Goal: Navigation & Orientation: Find specific page/section

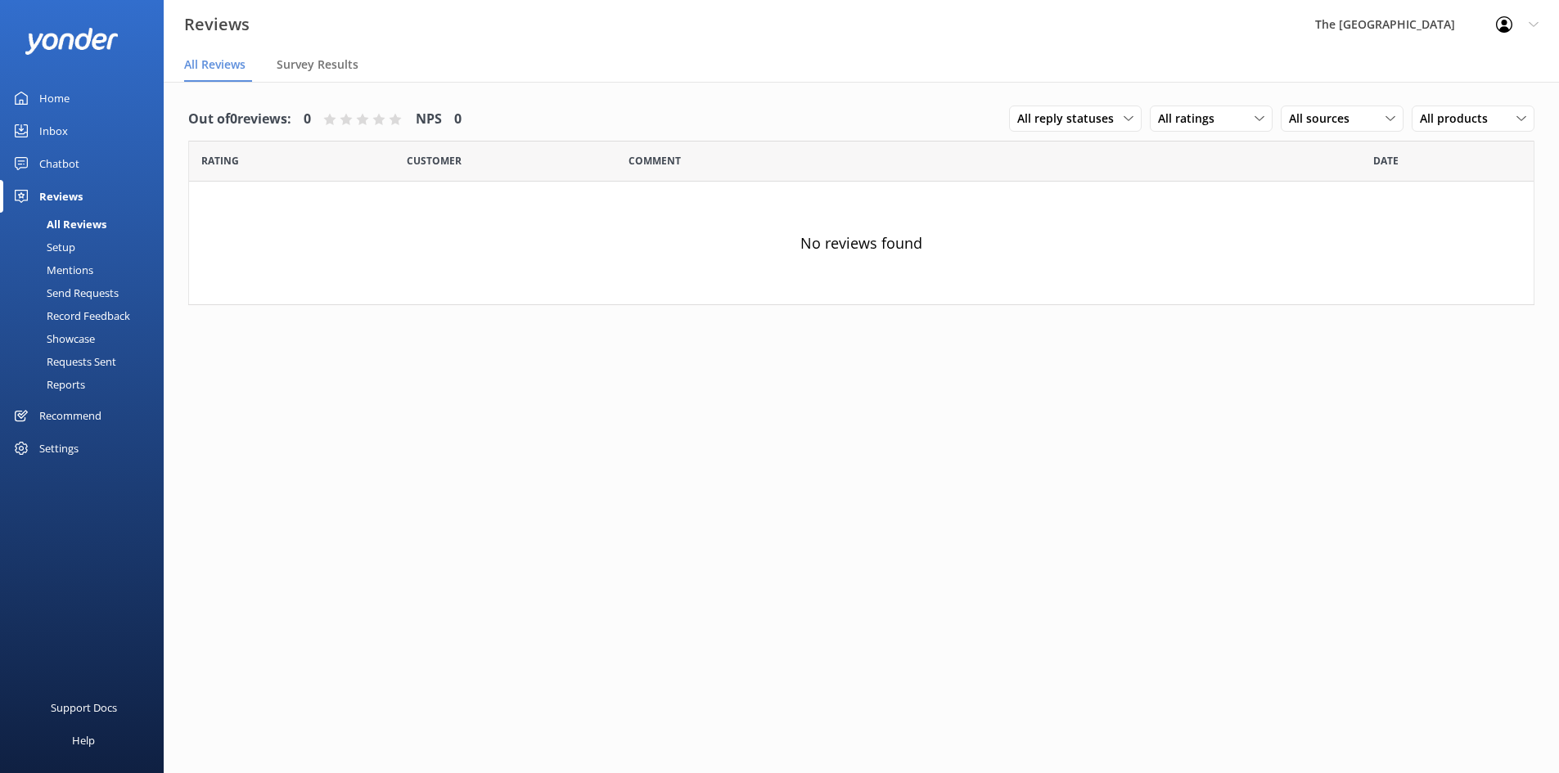
click at [79, 186] on div "Reviews" at bounding box center [60, 196] width 43 height 33
click at [76, 168] on div "Chatbot" at bounding box center [59, 163] width 40 height 33
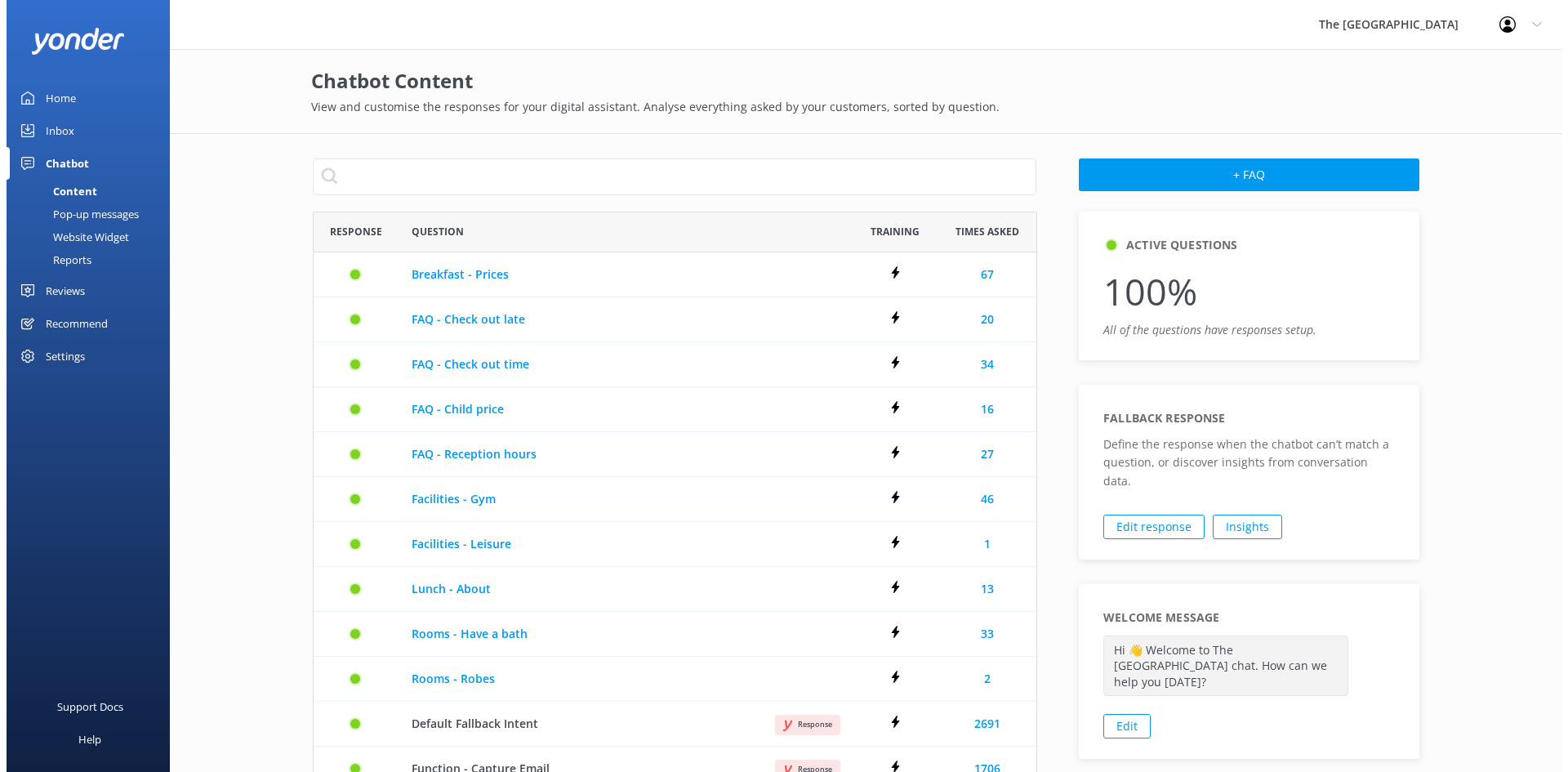
scroll to position [659, 712]
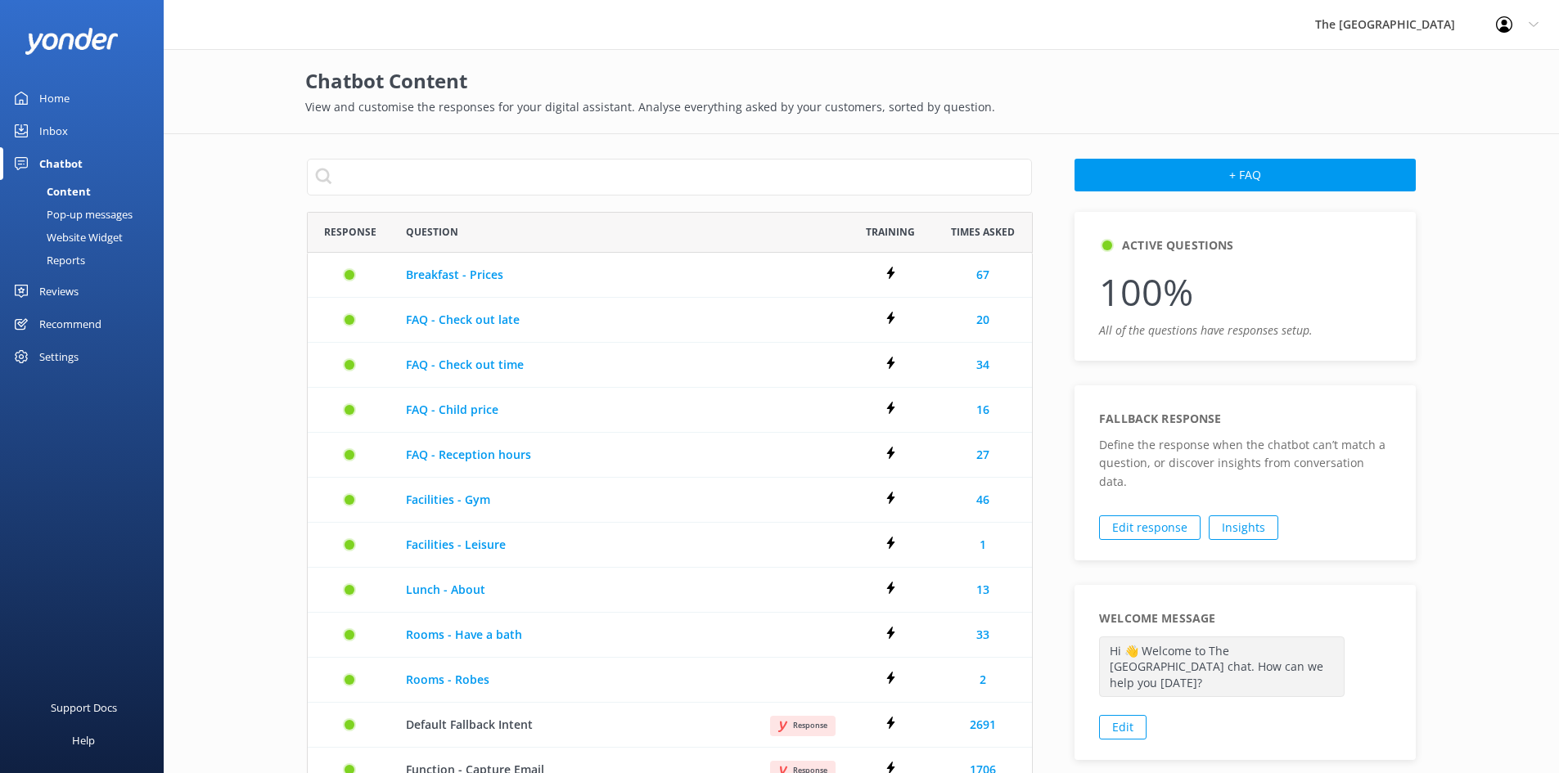
click at [115, 214] on div "Pop-up messages" at bounding box center [71, 214] width 123 height 23
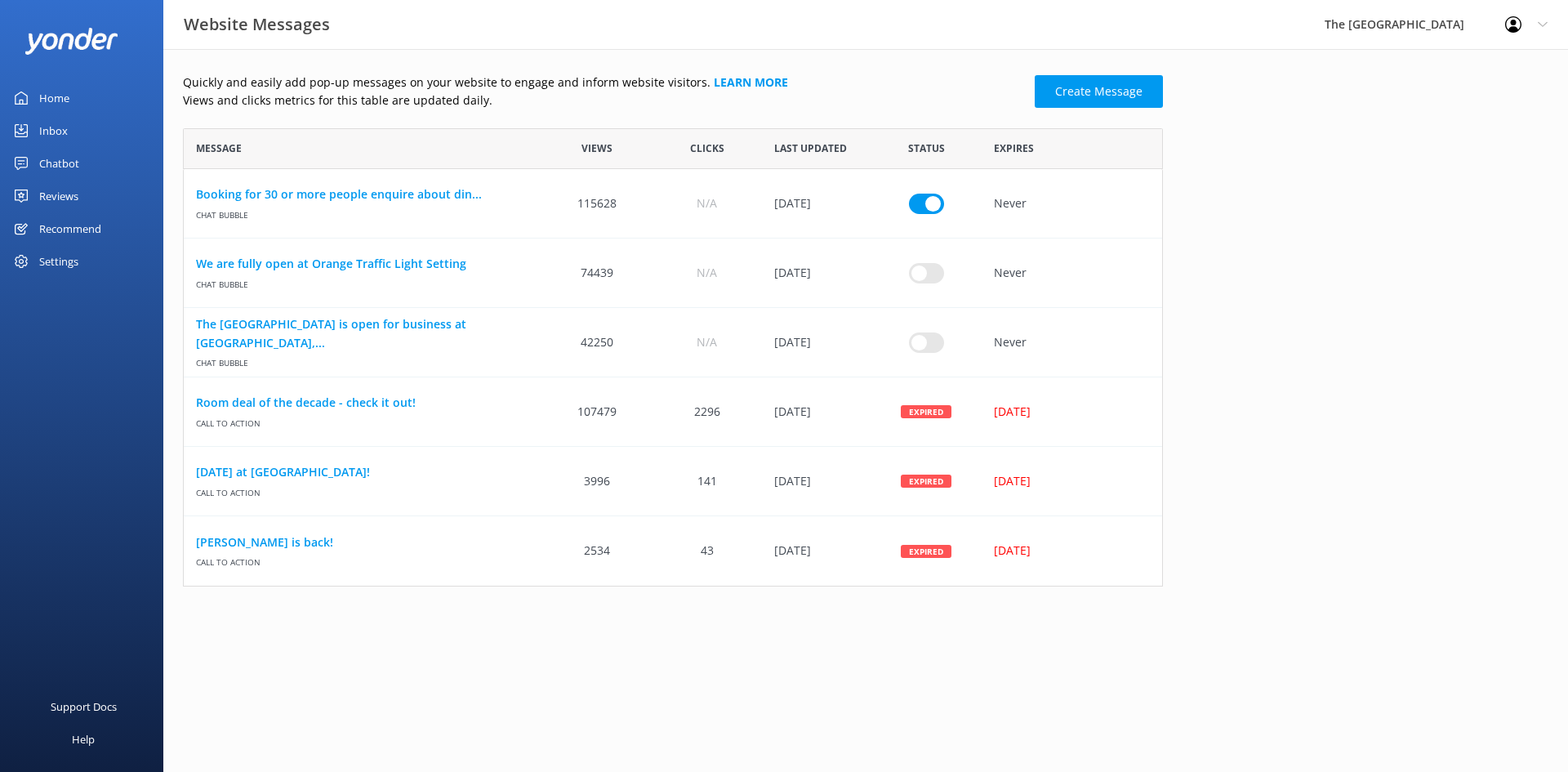
scroll to position [446, 968]
